Goal: Task Accomplishment & Management: Manage account settings

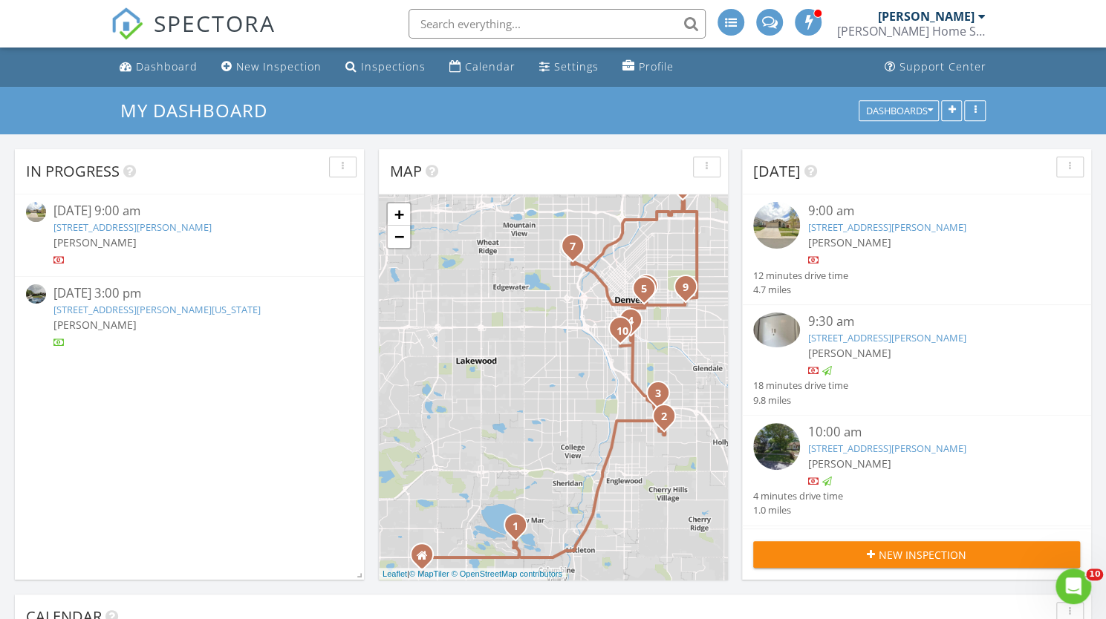
click at [100, 230] on link "[STREET_ADDRESS][PERSON_NAME]" at bounding box center [132, 227] width 158 height 13
click at [112, 310] on link "5060 Steele St , Denver, Colorado 80216" at bounding box center [156, 309] width 207 height 13
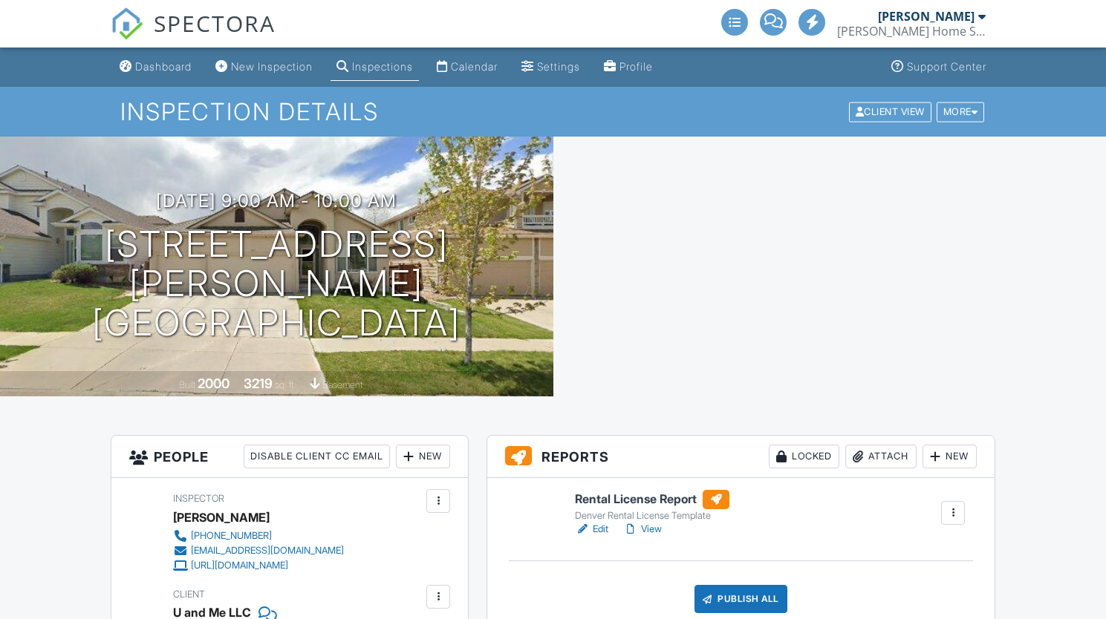
click at [876, 452] on div "Attach" at bounding box center [880, 457] width 71 height 24
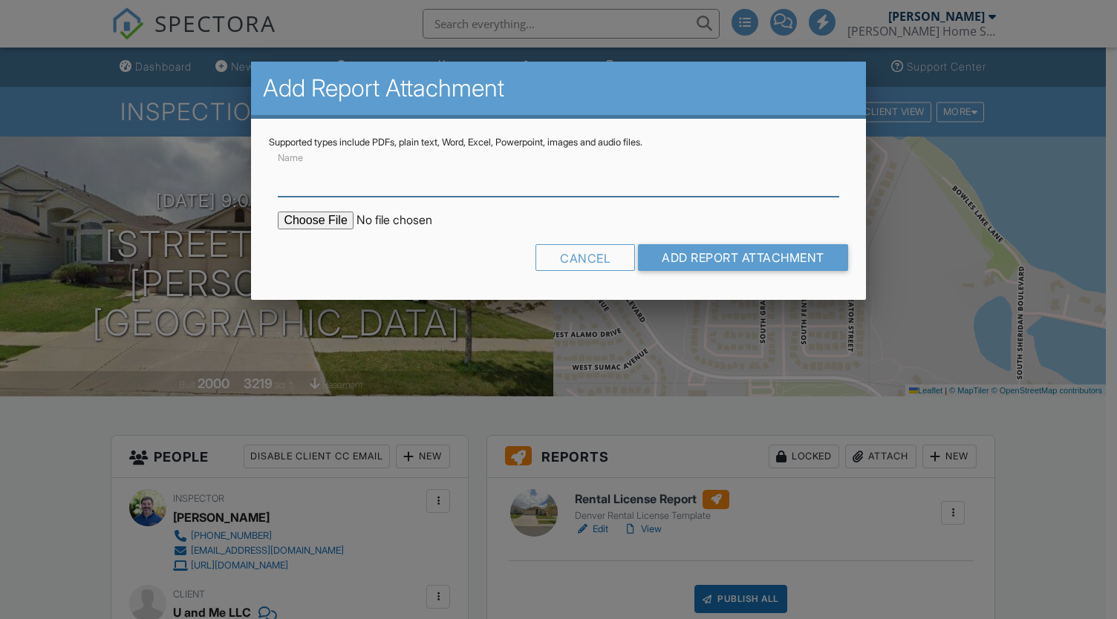
click at [541, 186] on input "Name" at bounding box center [558, 178] width 561 height 36
type input "Denver Rental License Checklist (Compliant)"
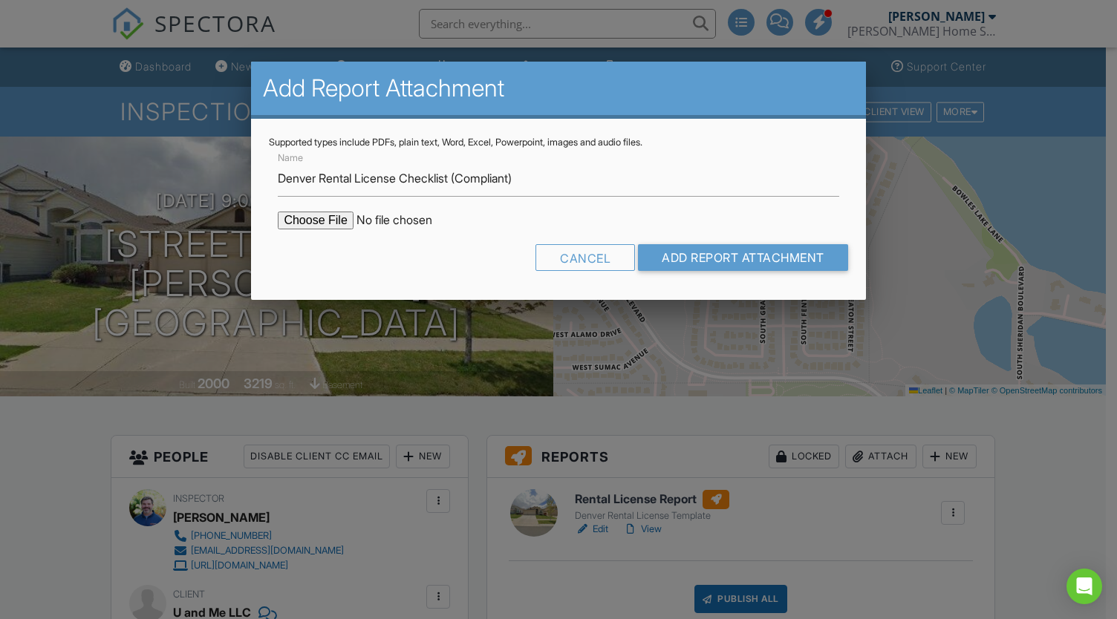
click at [331, 218] on input "file" at bounding box center [404, 221] width 253 height 18
type input "C:\fakepath\5541 S Easton St_Compliant.pdf"
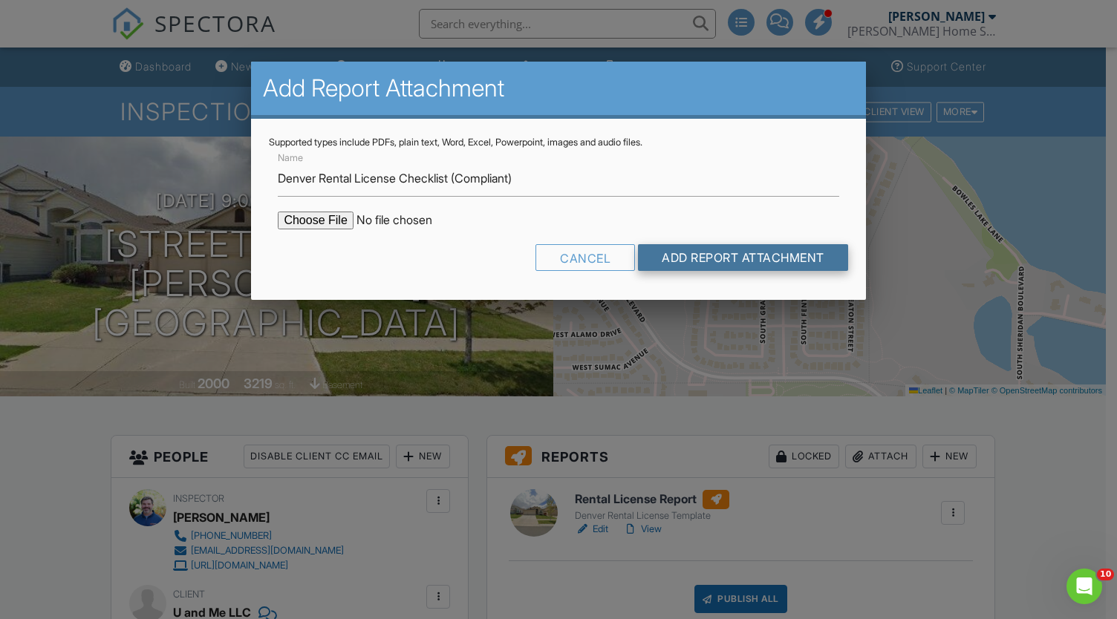
click at [707, 253] on input "Add Report Attachment" at bounding box center [743, 257] width 210 height 27
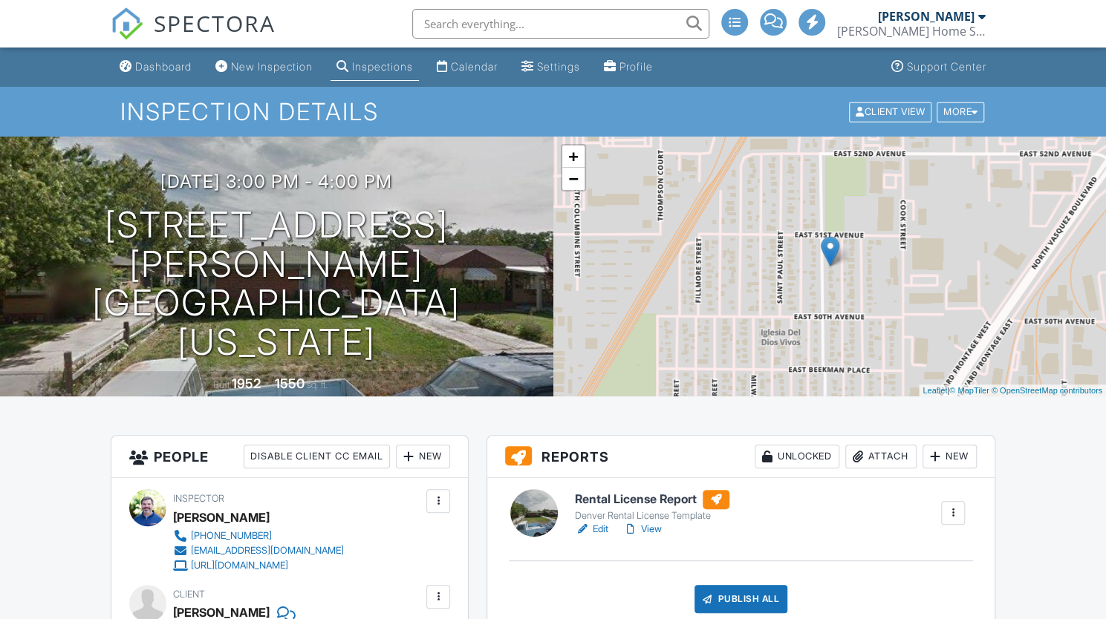
click at [869, 451] on div "Attach" at bounding box center [880, 457] width 71 height 24
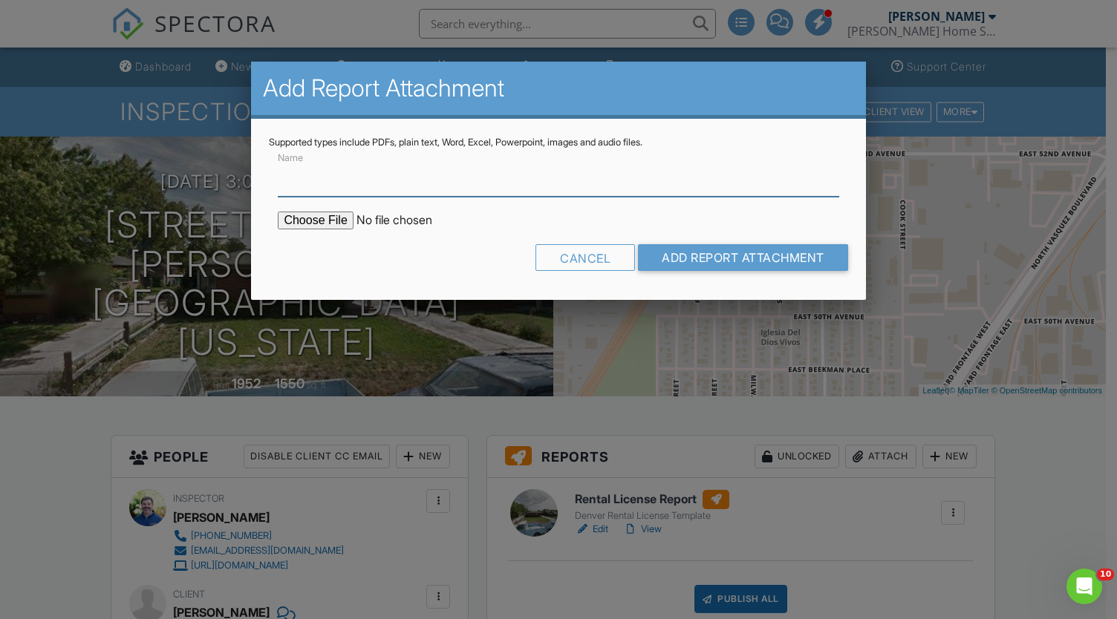
click at [383, 183] on input "Name" at bounding box center [558, 178] width 561 height 36
type input "Denver Rental License Checklist (Non-Compliant)"
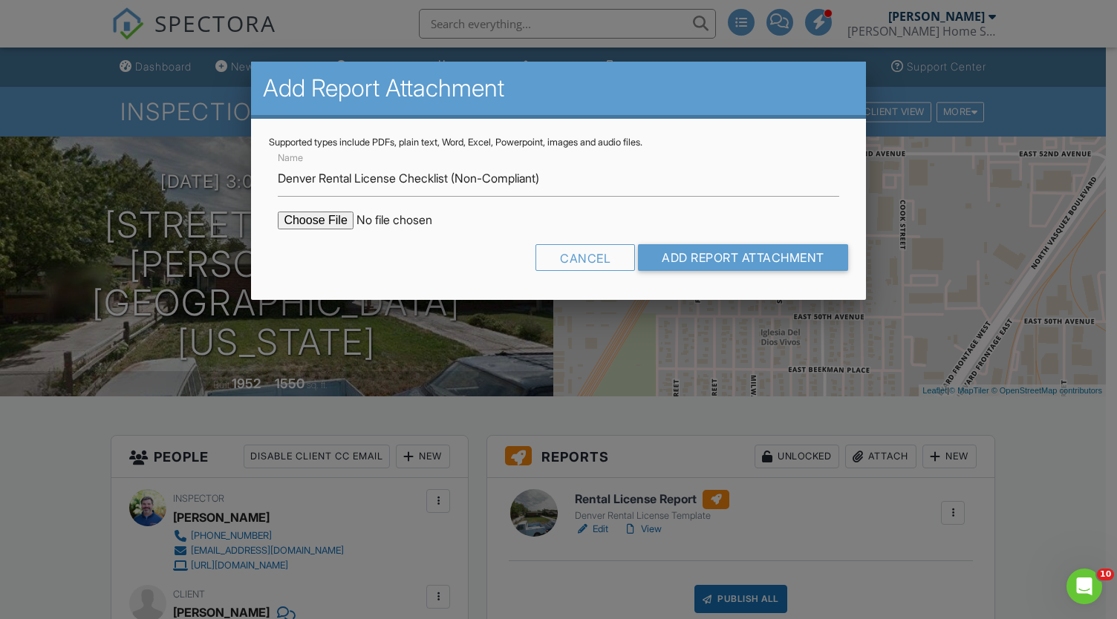
click at [310, 210] on form "Name Denver Rental License Checklist (Non-Compliant) Cancel Add Report Attachme…" at bounding box center [558, 216] width 579 height 134
click at [314, 221] on input "file" at bounding box center [404, 221] width 253 height 18
type input "C:\fakepath\5060 Steele St_Non-Compliant.pdf"
click at [682, 257] on input "Add Report Attachment" at bounding box center [743, 257] width 210 height 27
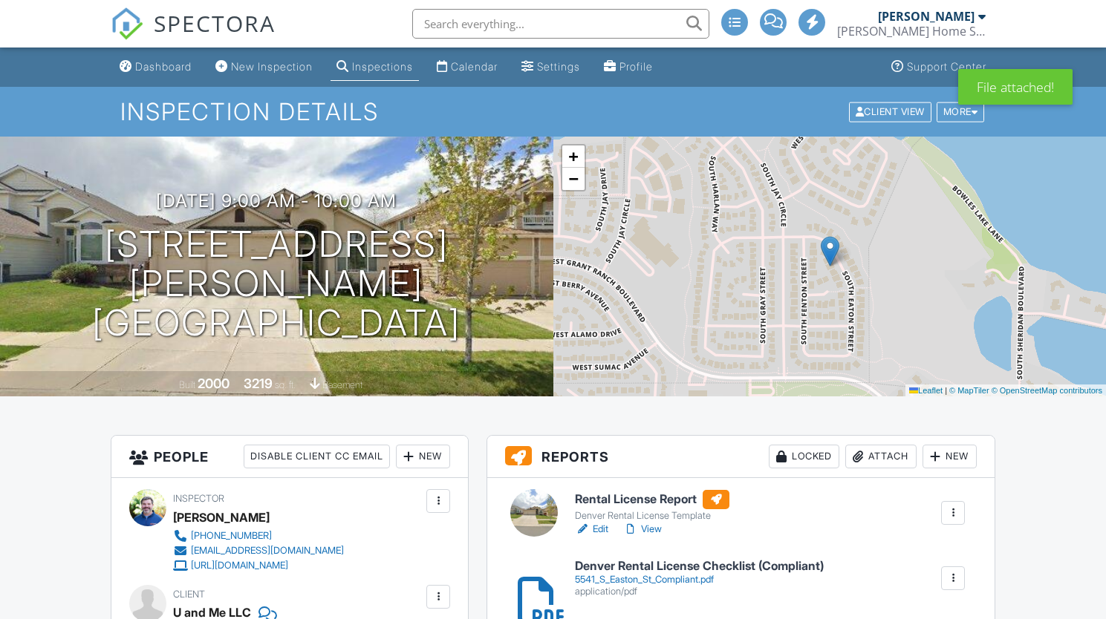
drag, startPoint x: 645, startPoint y: 528, endPoint x: 232, endPoint y: 8, distance: 663.5
click at [645, 528] on link "View" at bounding box center [642, 529] width 39 height 15
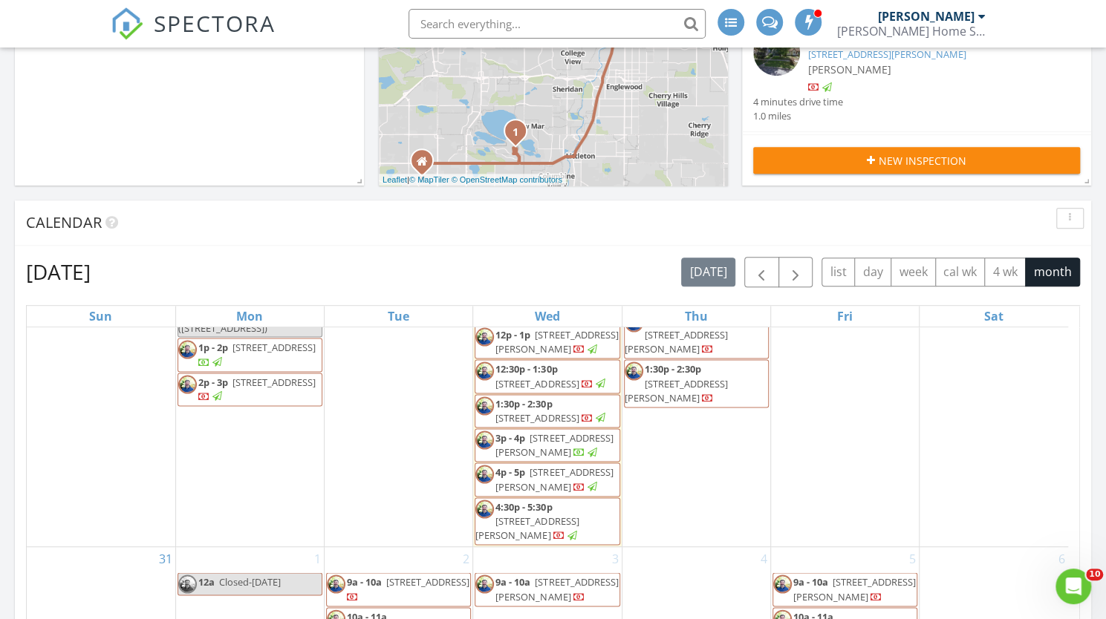
scroll to position [1788, 0]
